Goal: Navigation & Orientation: Understand site structure

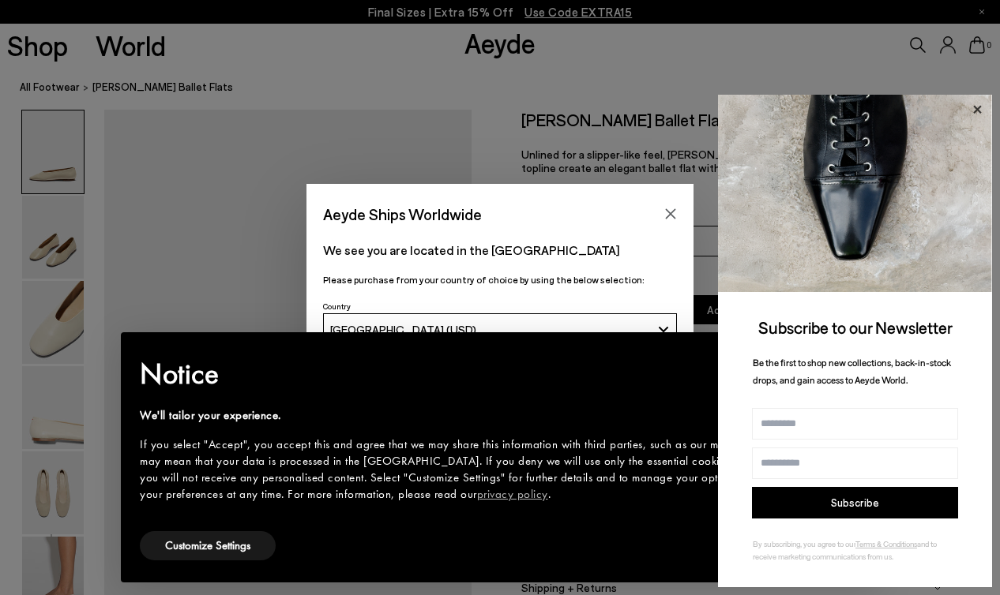
click at [977, 107] on icon at bounding box center [977, 109] width 21 height 21
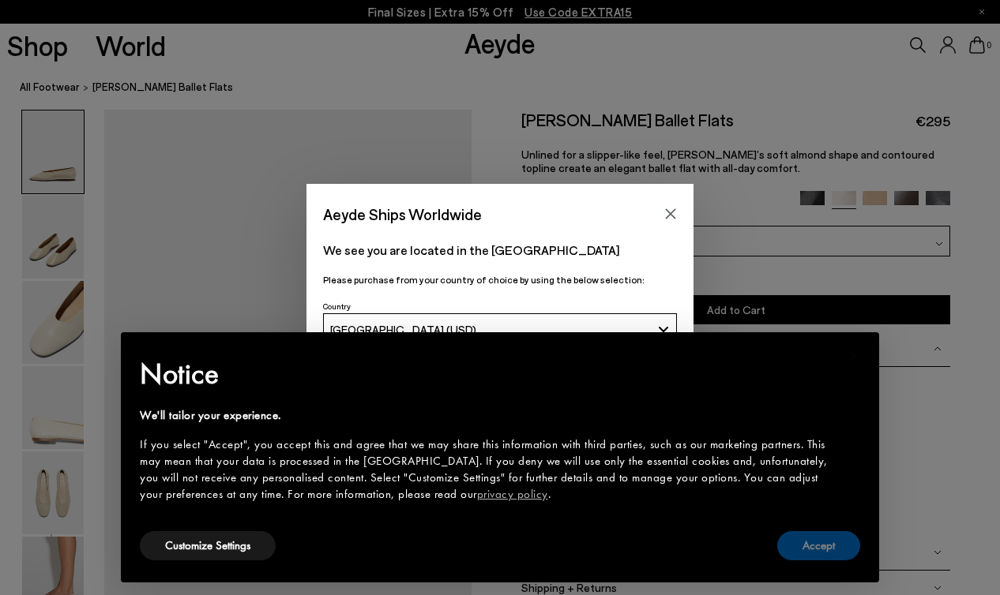
click at [817, 532] on button "Accept" at bounding box center [818, 545] width 83 height 29
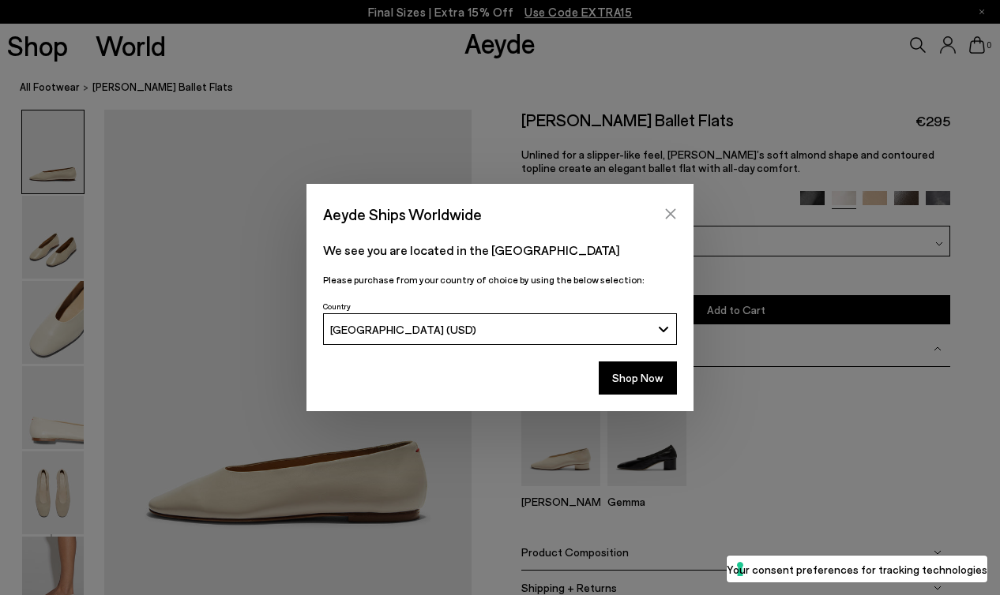
click at [676, 208] on icon "Close" at bounding box center [670, 214] width 13 height 13
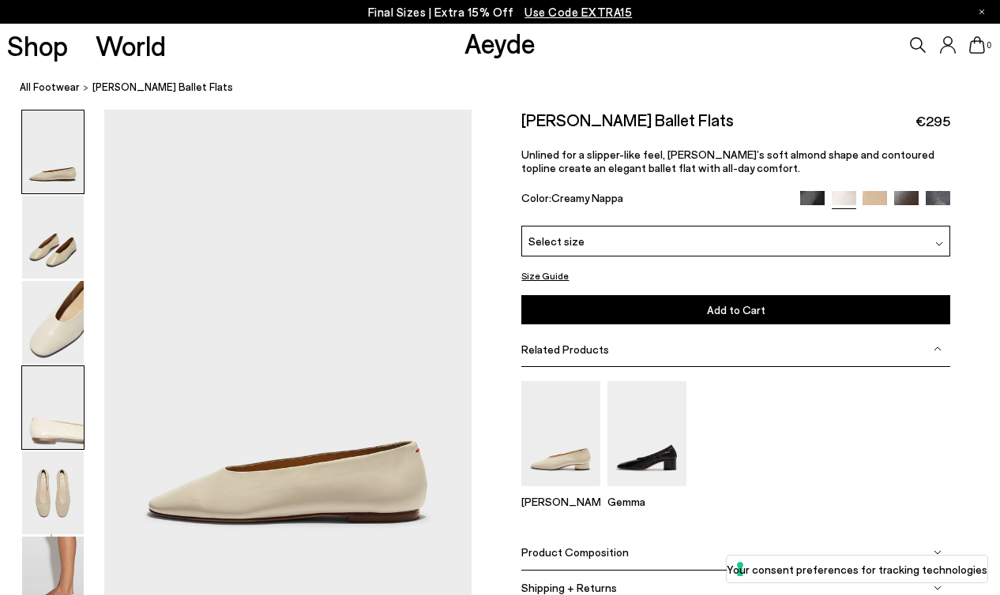
click at [35, 421] on img at bounding box center [53, 407] width 62 height 83
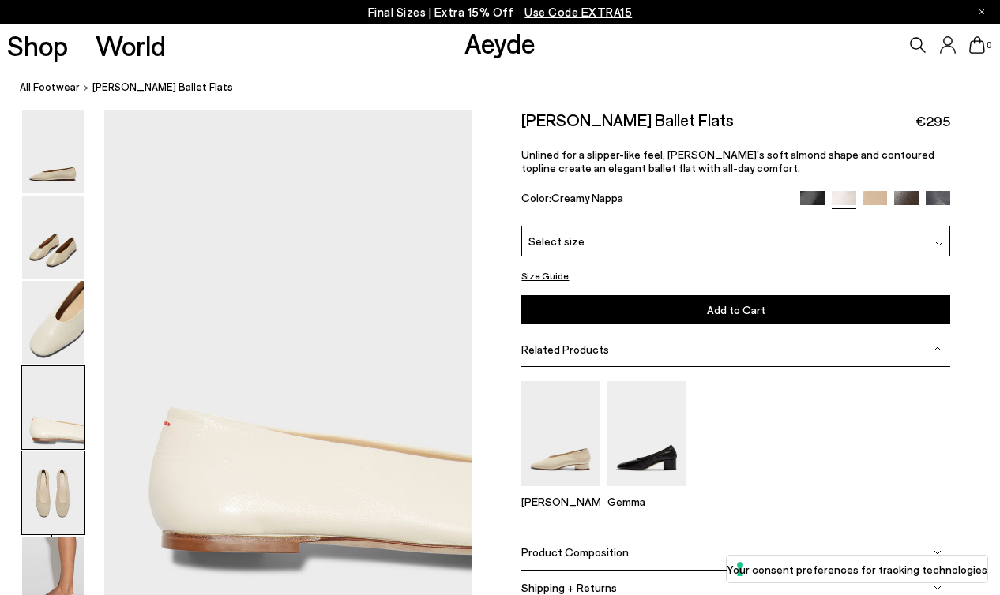
click at [41, 508] on img at bounding box center [53, 493] width 62 height 83
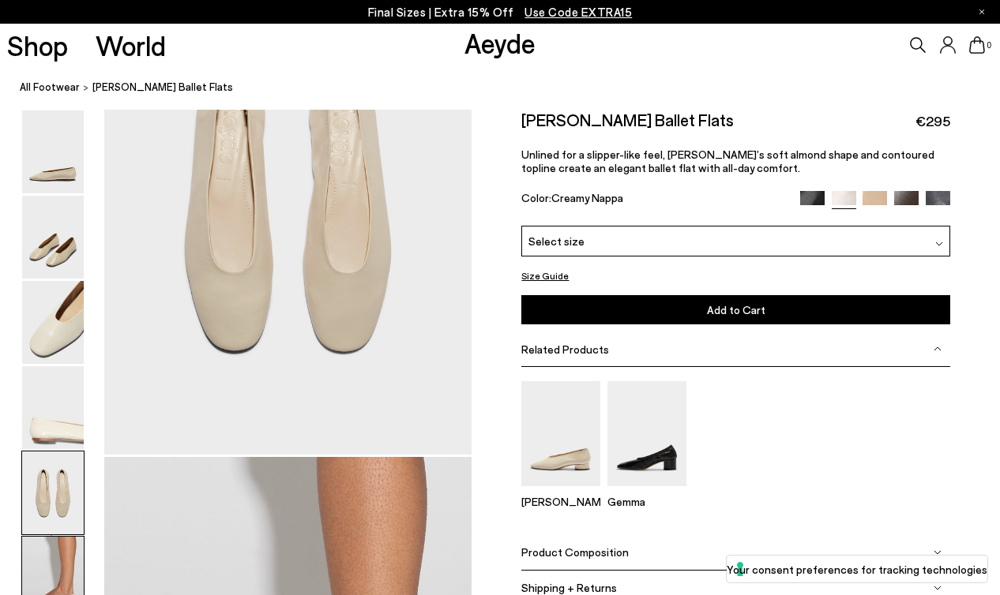
click at [44, 556] on img at bounding box center [53, 578] width 62 height 83
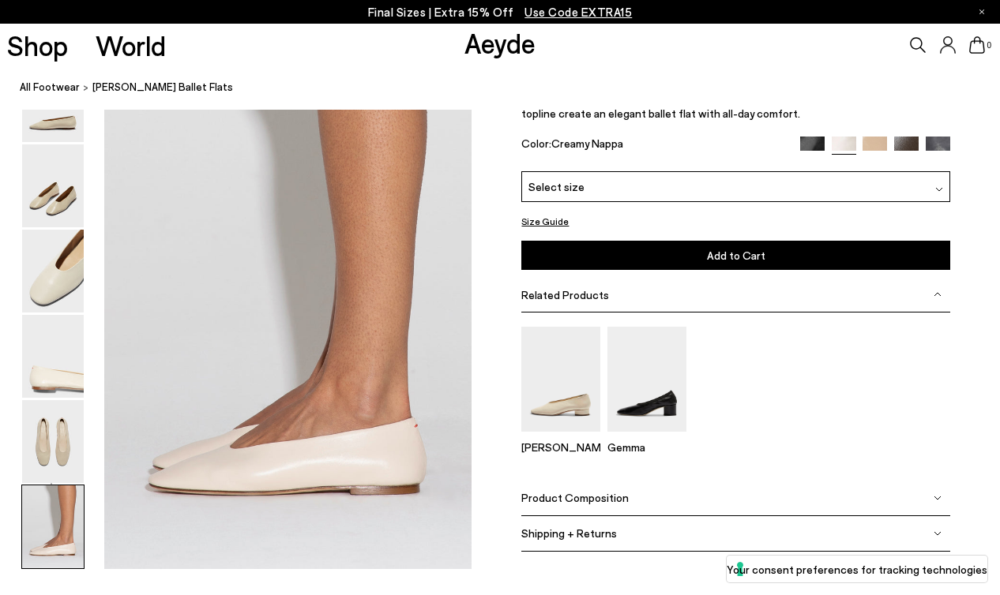
scroll to position [2566, 0]
